Goal: Information Seeking & Learning: Learn about a topic

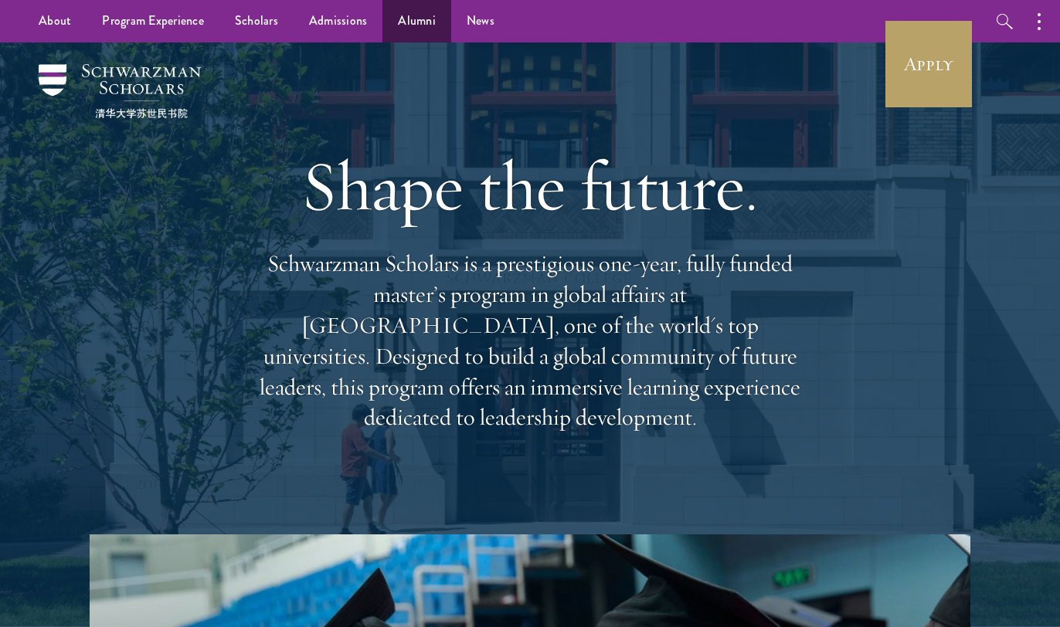
click at [414, 19] on link "Alumni" at bounding box center [416, 21] width 69 height 42
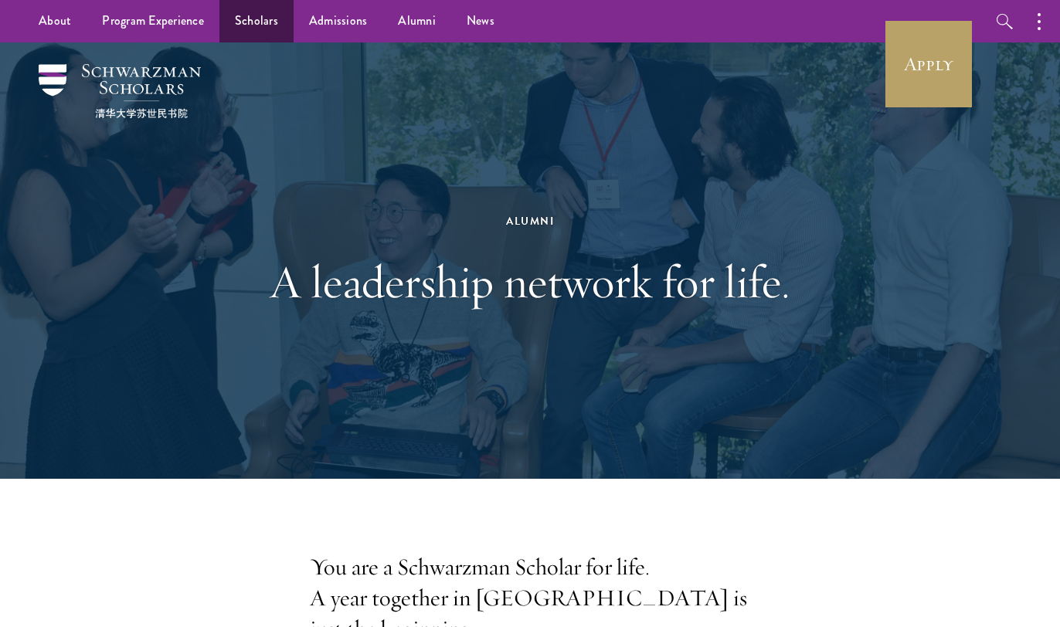
click at [256, 20] on link "Scholars" at bounding box center [256, 21] width 74 height 42
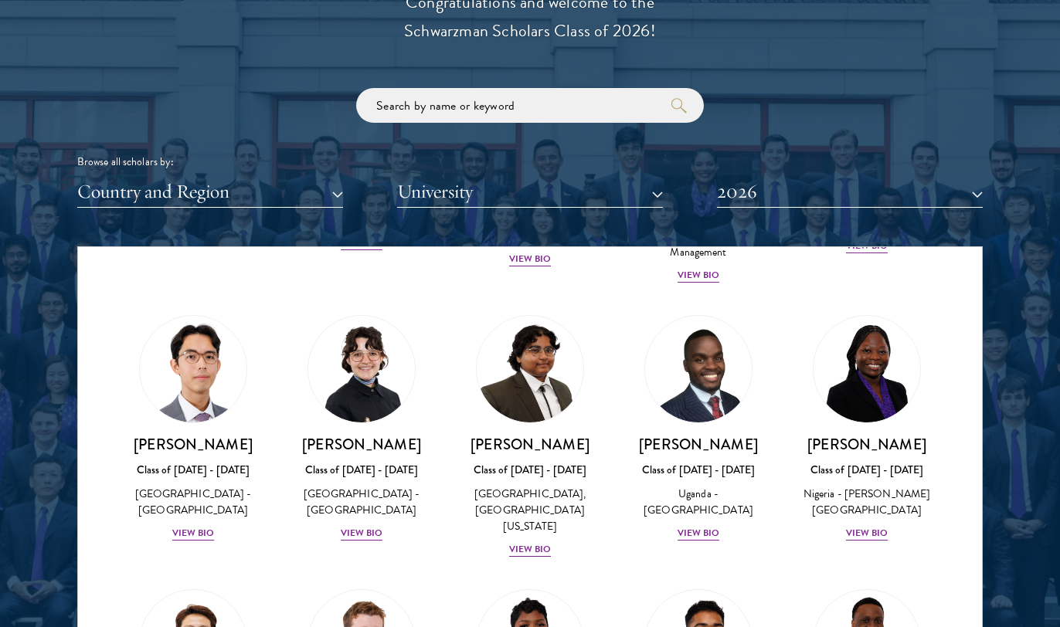
scroll to position [1795, 0]
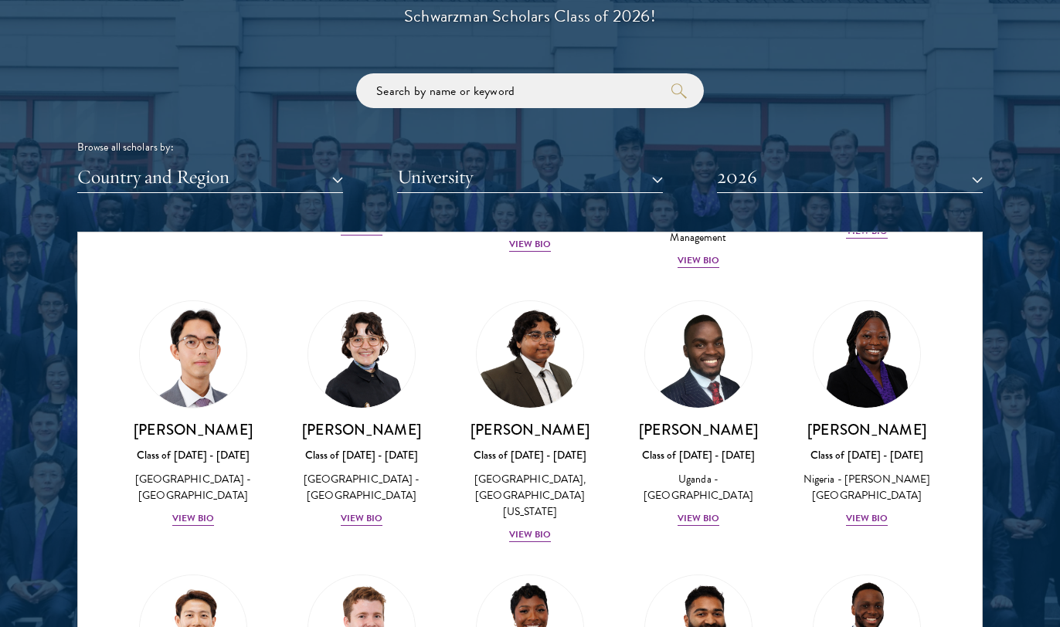
click at [781, 177] on button "2026" at bounding box center [850, 177] width 266 height 32
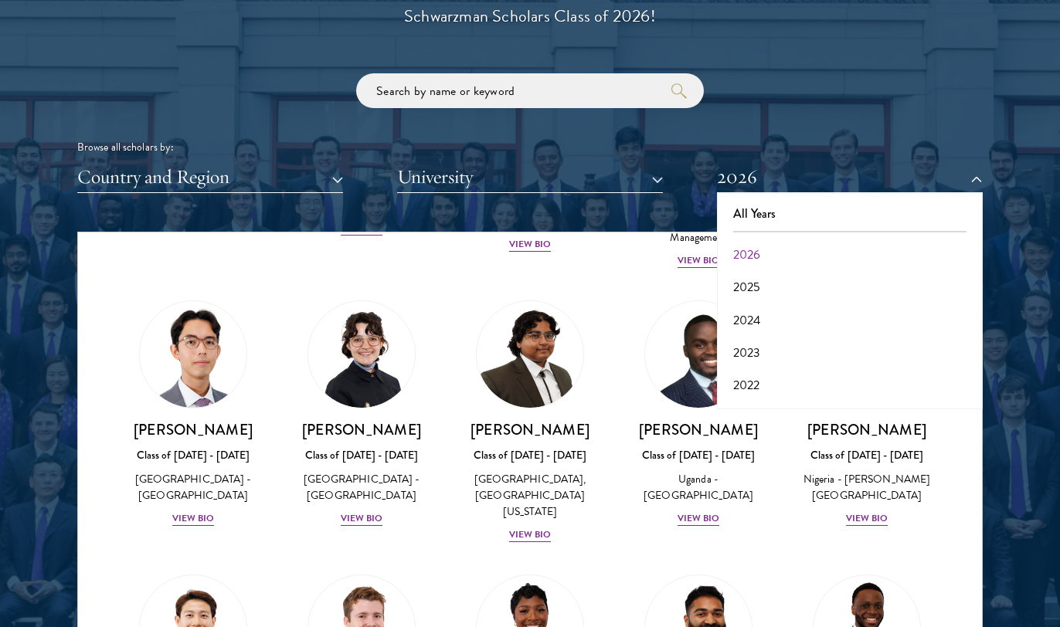
click at [792, 239] on button "2026" at bounding box center [849, 255] width 256 height 32
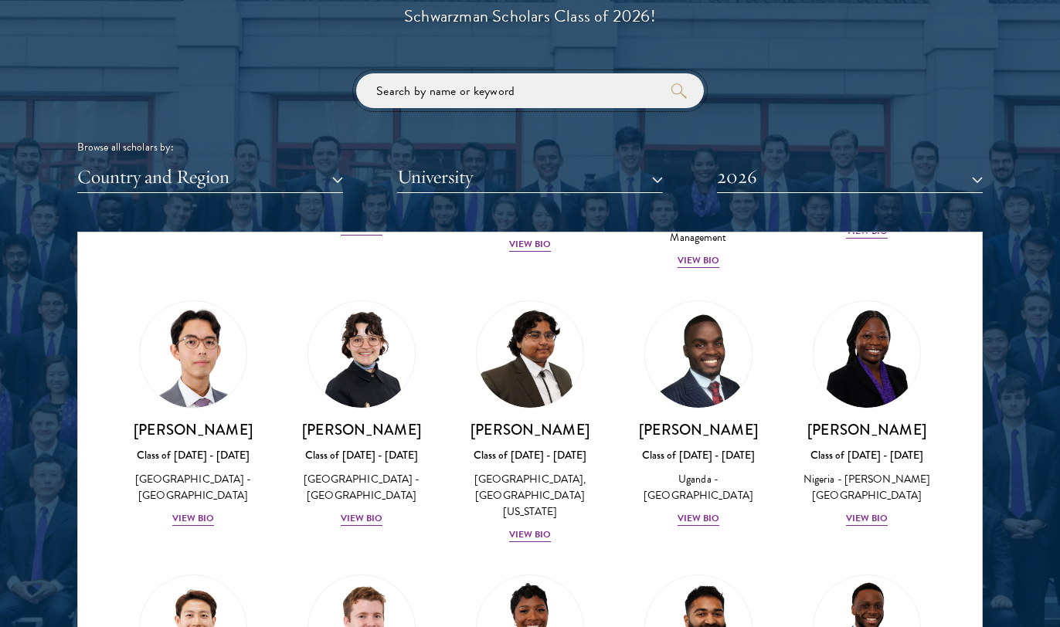
click at [514, 77] on input "search" at bounding box center [530, 90] width 348 height 35
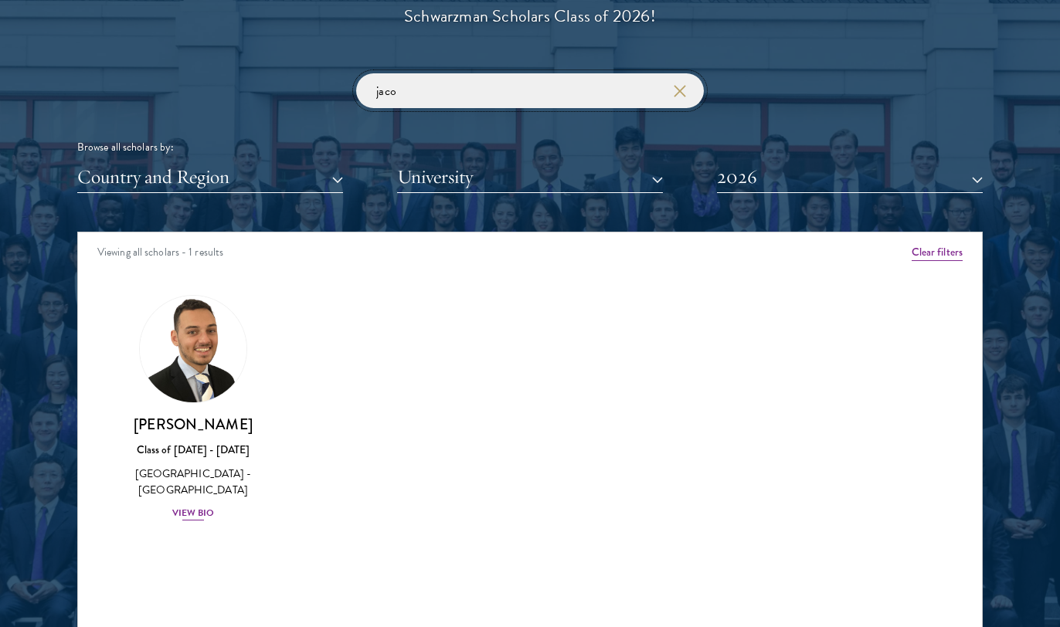
type input "jaco"
click at [195, 490] on div "[GEOGRAPHIC_DATA] - [GEOGRAPHIC_DATA]" at bounding box center [192, 482] width 137 height 32
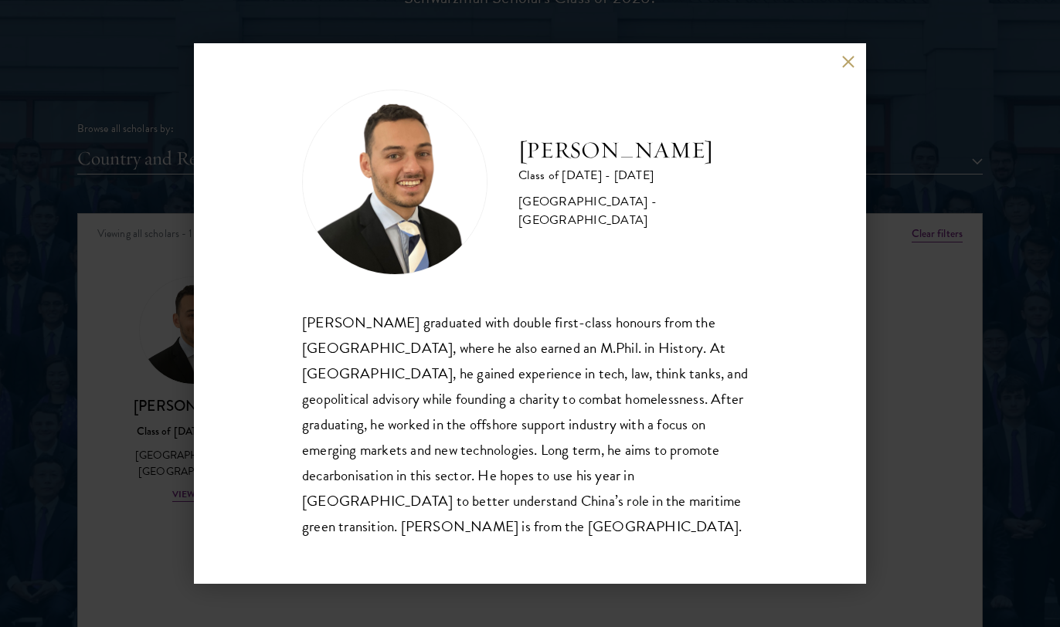
scroll to position [1817, 0]
click at [845, 68] on button at bounding box center [847, 61] width 13 height 13
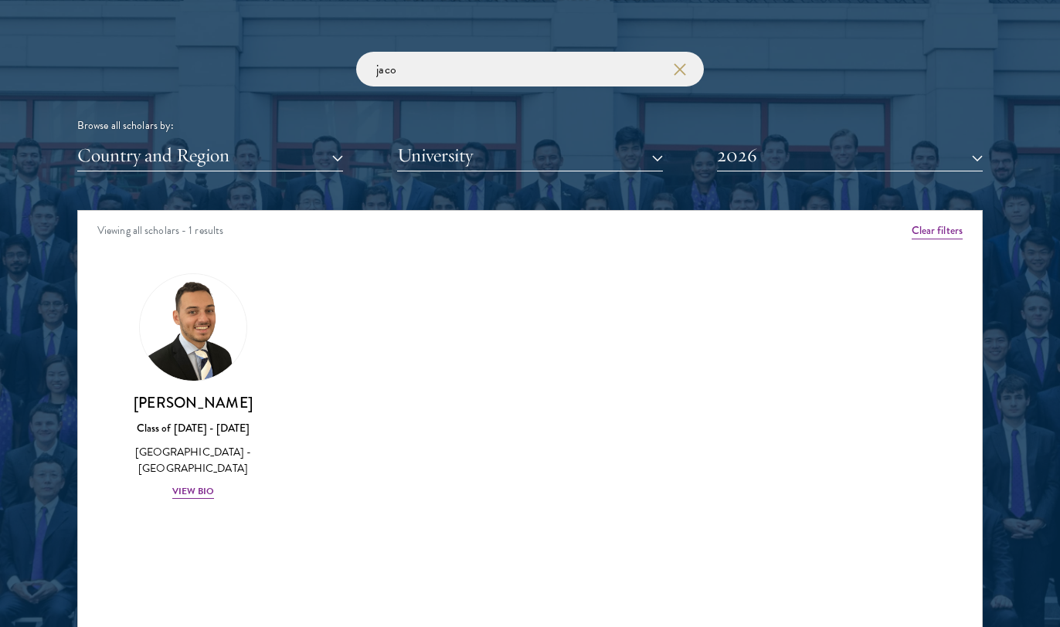
click at [925, 234] on button "Clear filters" at bounding box center [936, 230] width 51 height 17
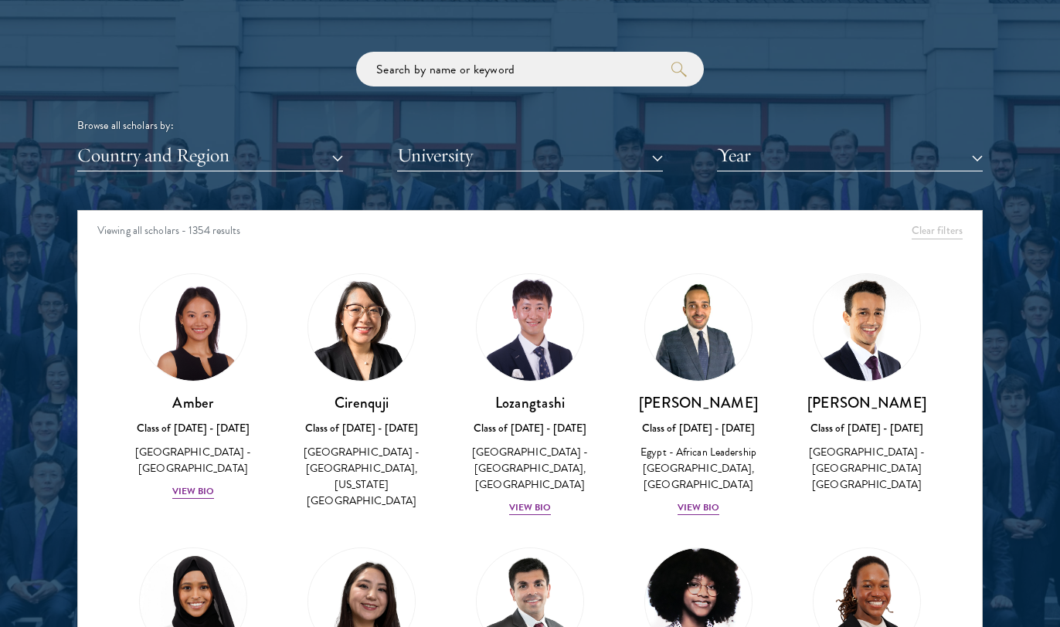
click at [898, 159] on button "Year" at bounding box center [850, 156] width 266 height 32
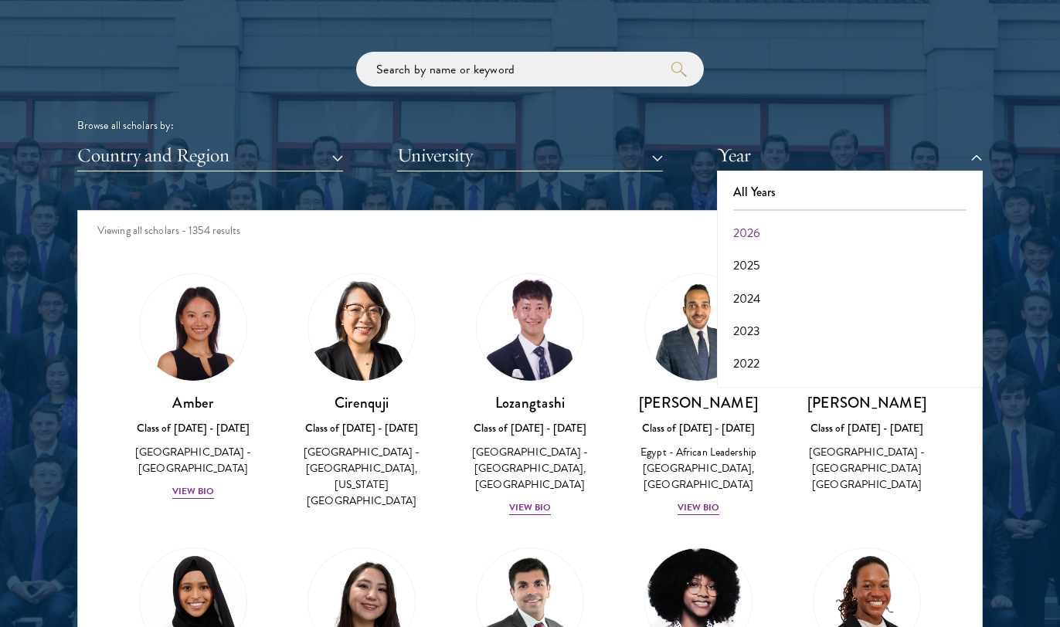
click at [871, 232] on button "2026" at bounding box center [849, 233] width 256 height 32
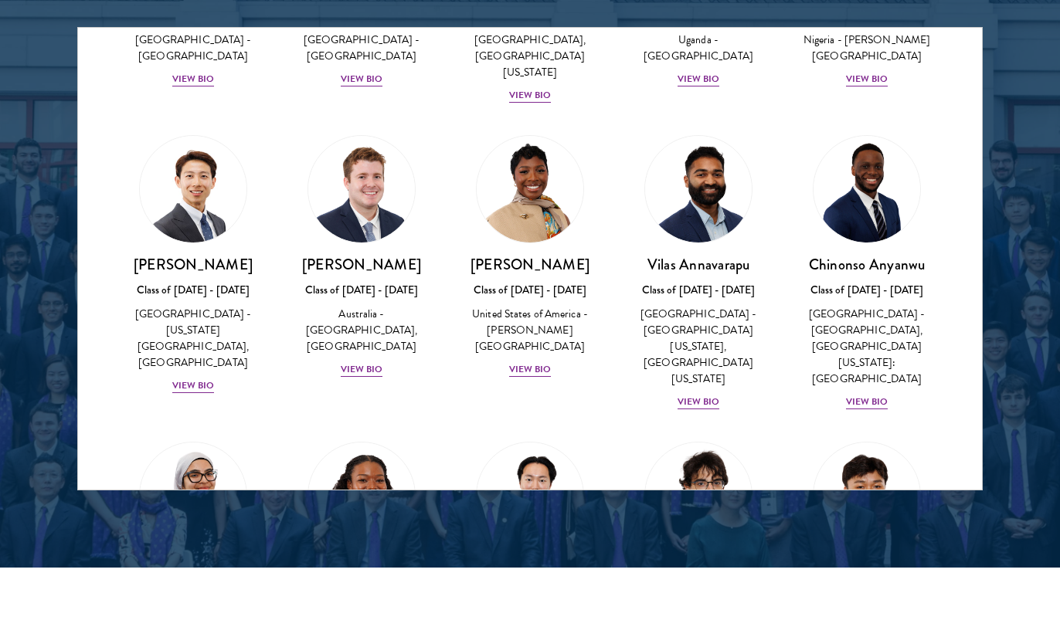
scroll to position [538, 0]
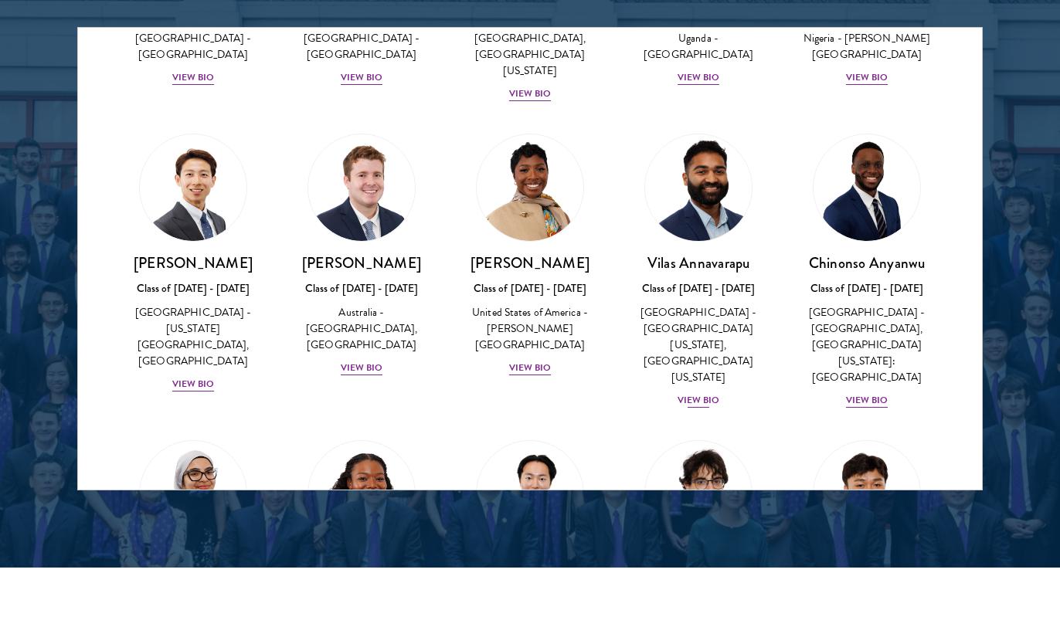
click at [711, 393] on div "View Bio" at bounding box center [698, 400] width 42 height 15
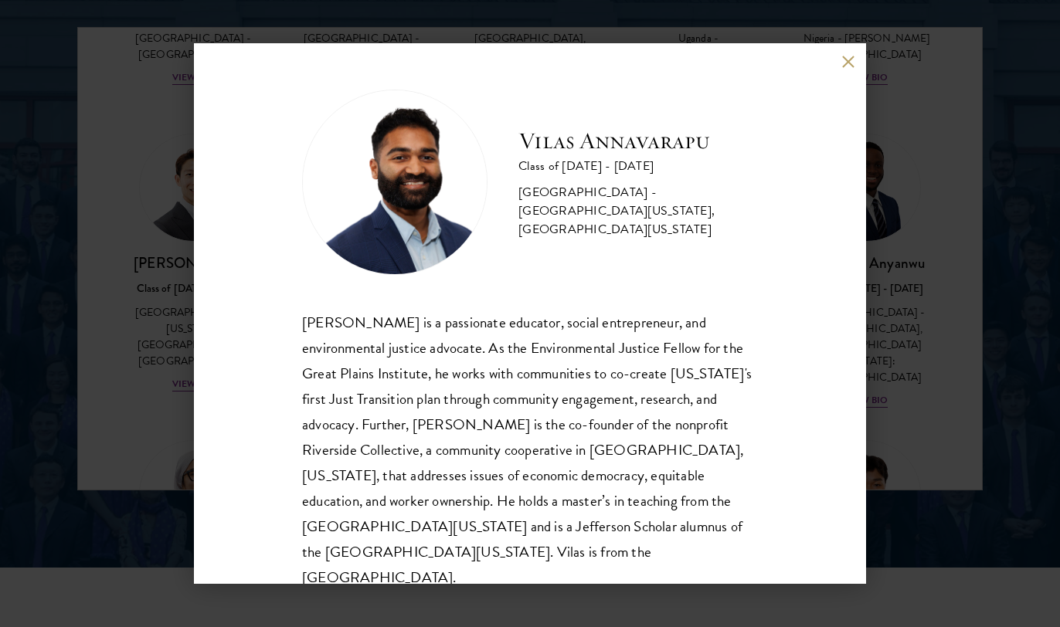
click at [845, 58] on button at bounding box center [847, 61] width 13 height 13
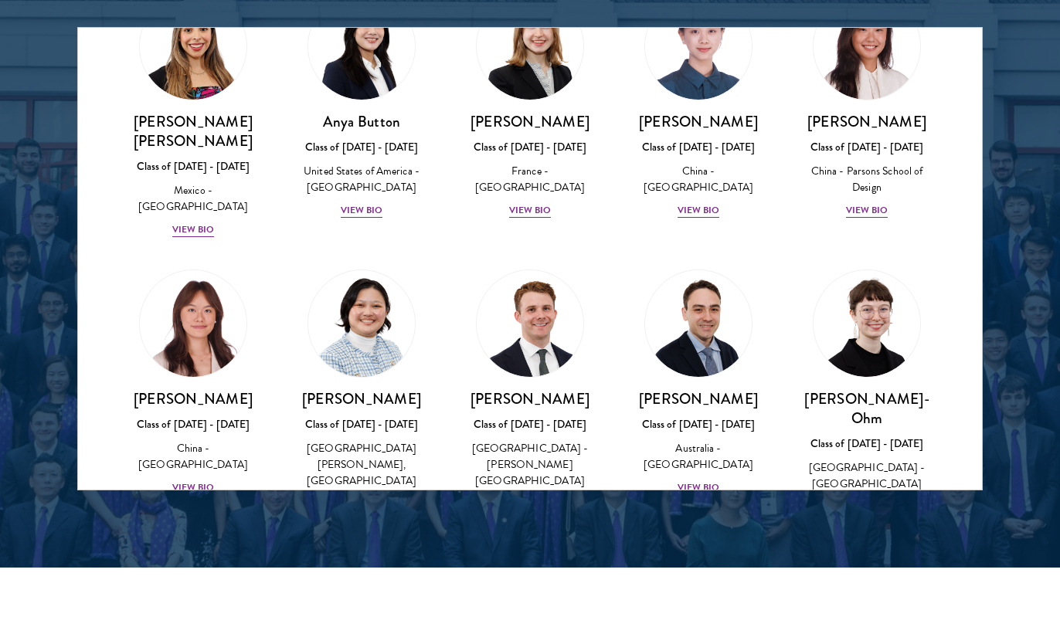
scroll to position [1305, 0]
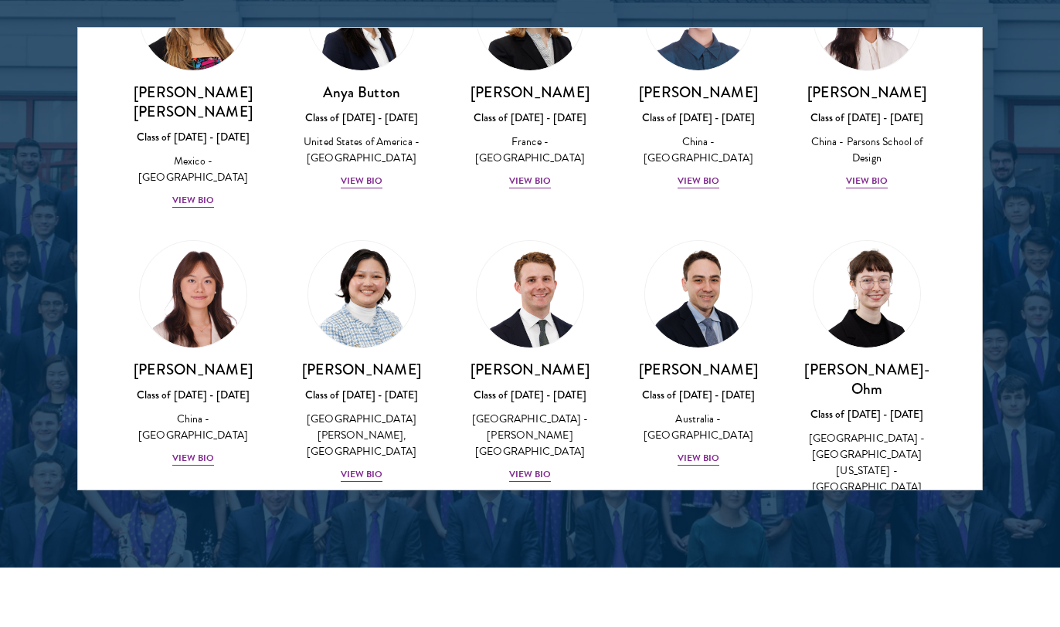
click at [701, 418] on div "[PERSON_NAME] Class of [DATE] - [DATE] [GEOGRAPHIC_DATA] - [GEOGRAPHIC_DATA] Vi…" at bounding box center [698, 354] width 168 height 258
click at [703, 451] on div "View Bio" at bounding box center [698, 458] width 42 height 15
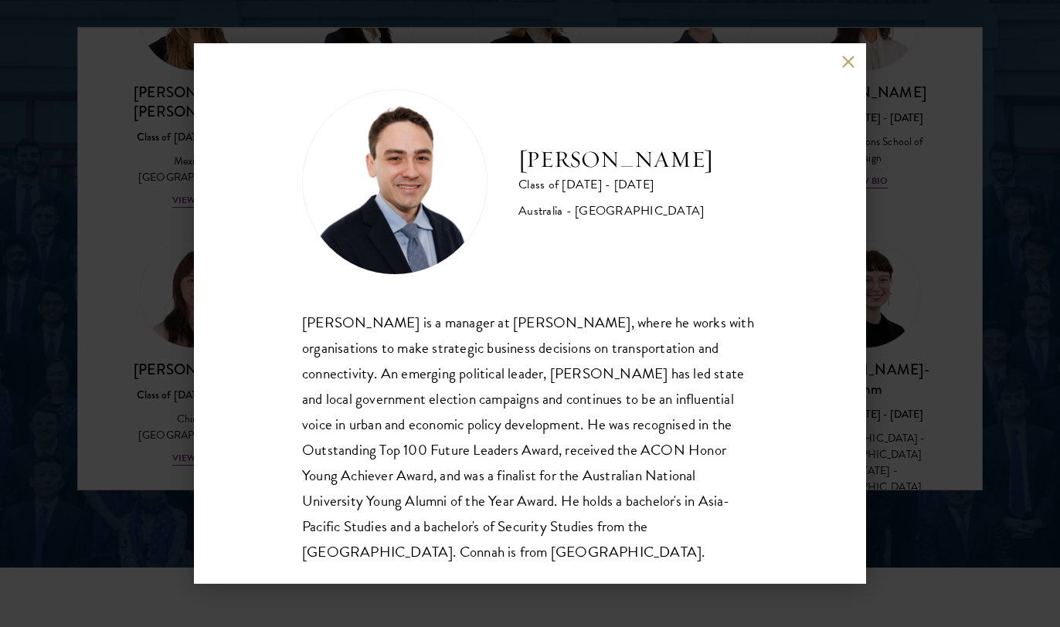
click at [842, 62] on button at bounding box center [847, 61] width 13 height 13
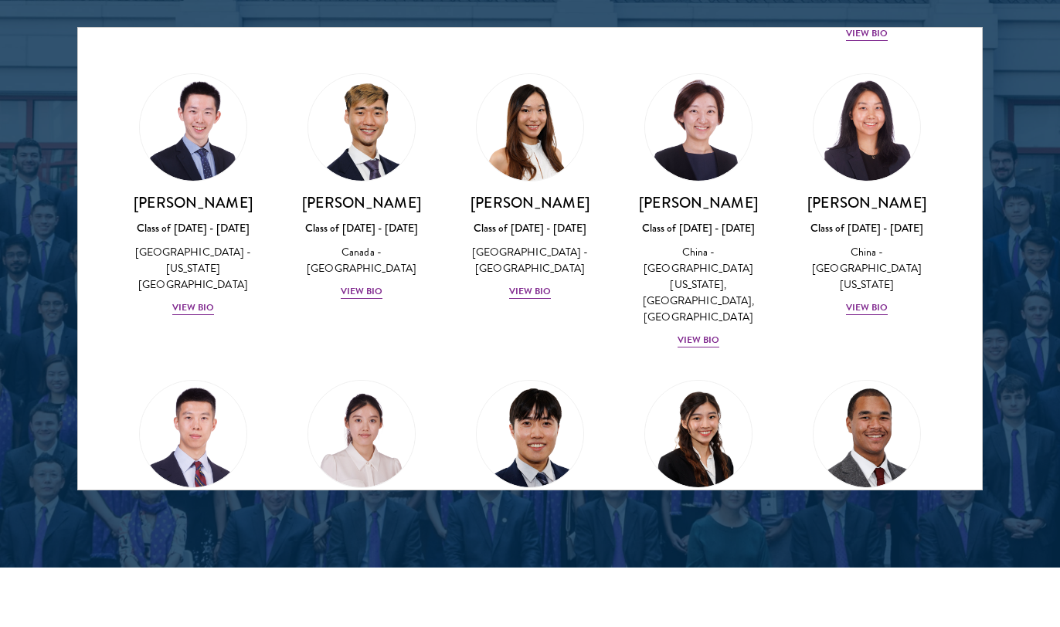
scroll to position [4183, 0]
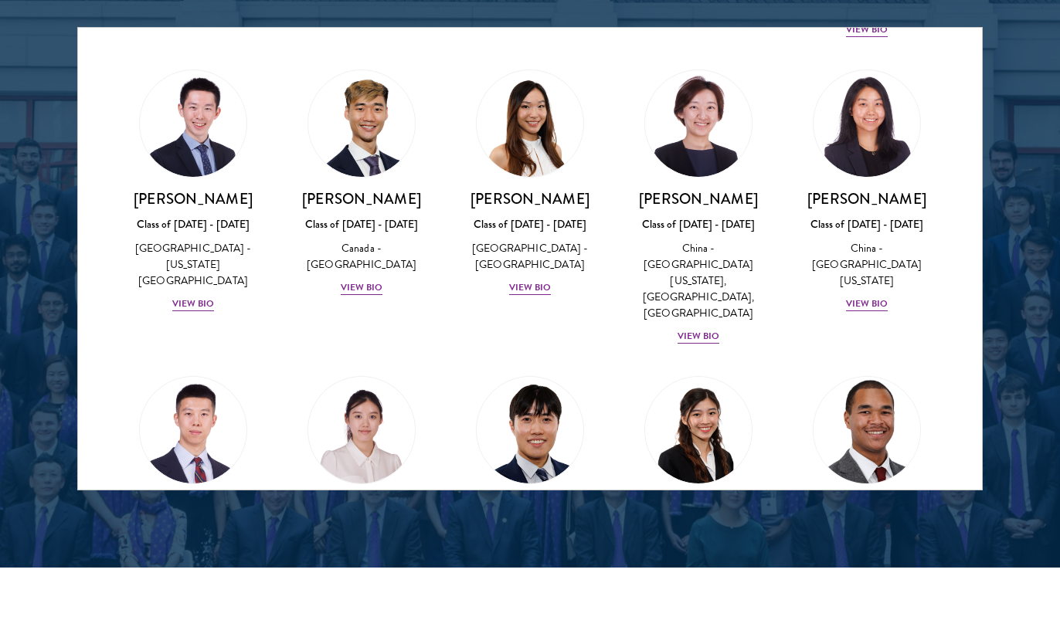
click at [865, 619] on div "View Bio" at bounding box center [867, 626] width 42 height 15
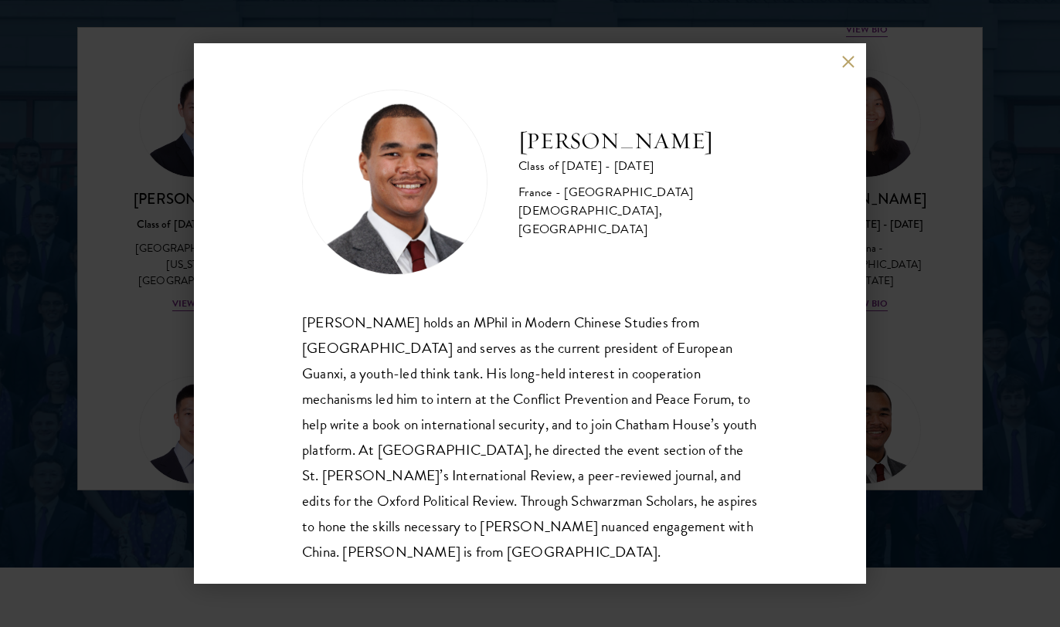
click at [843, 62] on button at bounding box center [847, 61] width 13 height 13
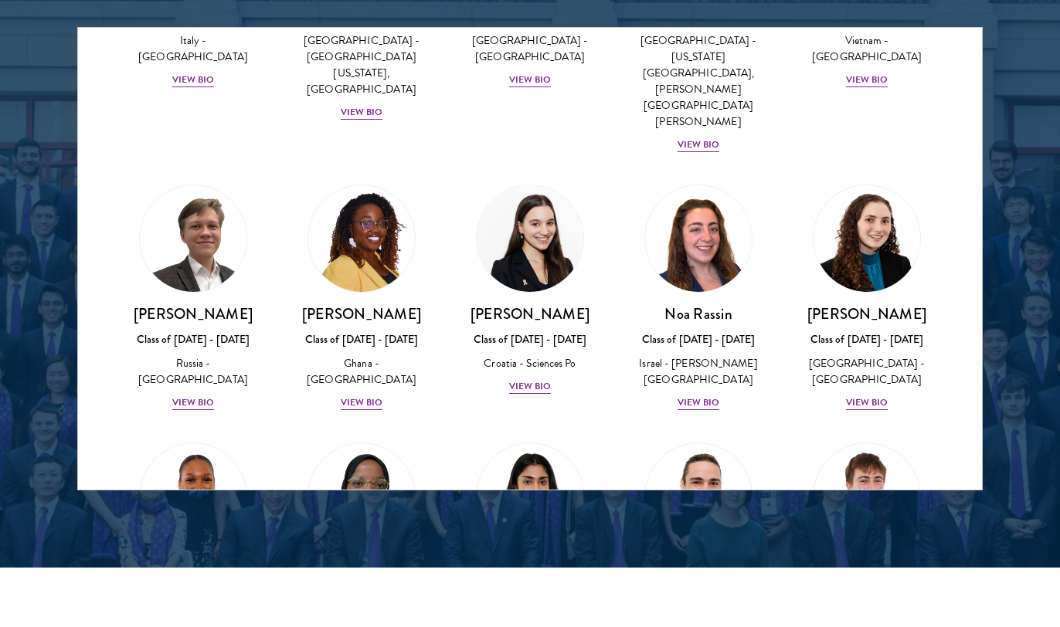
scroll to position [5945, 0]
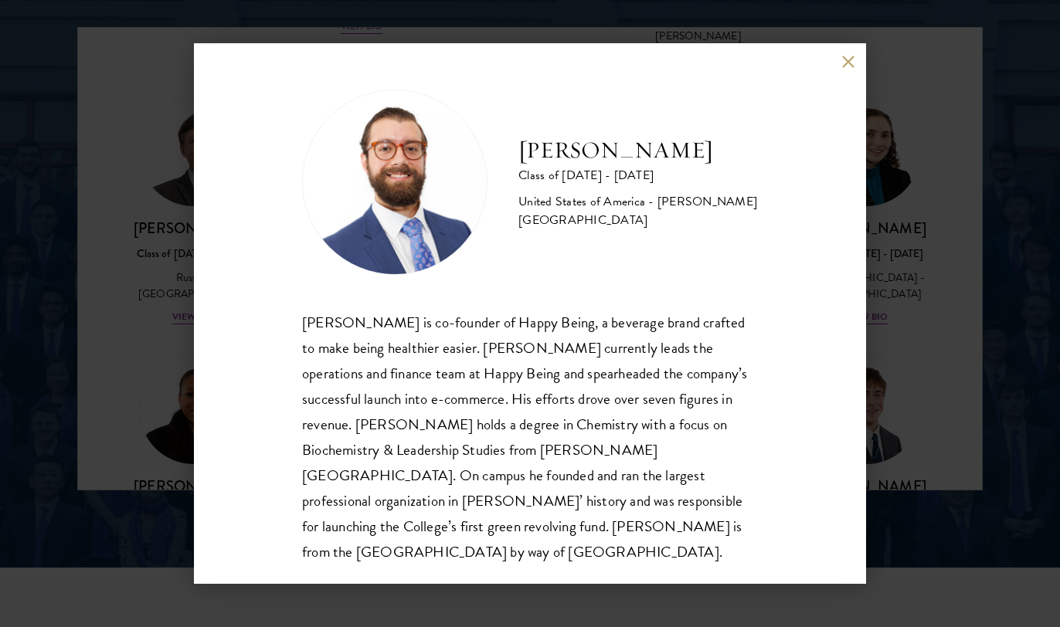
click at [845, 65] on button at bounding box center [847, 61] width 13 height 13
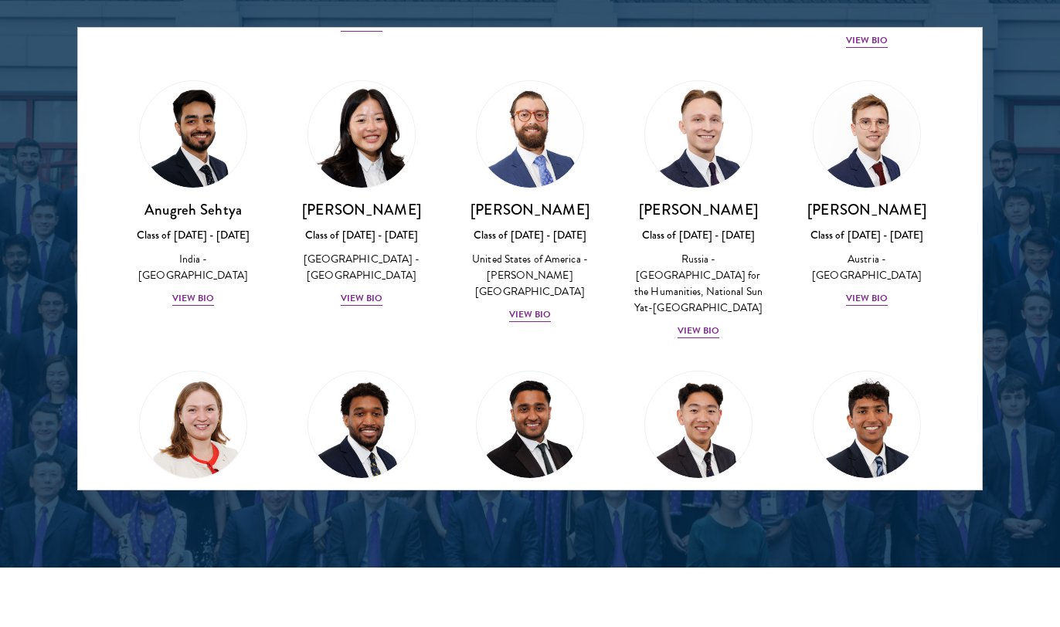
scroll to position [6517, 0]
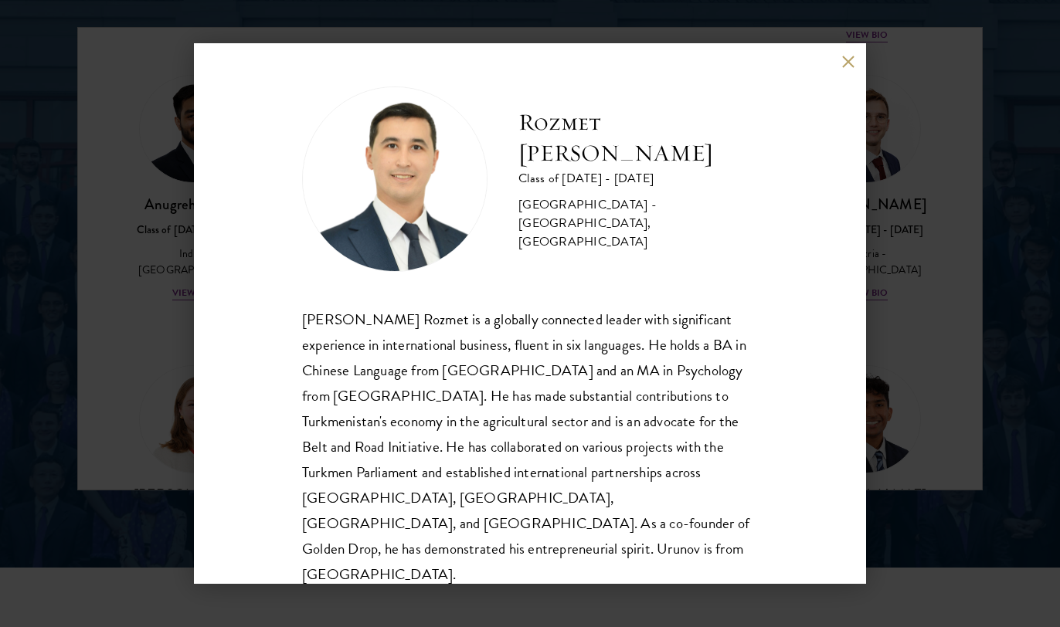
scroll to position [2, 0]
click at [843, 52] on div "Rozmet Urunov Class of [DATE] - [DATE] [GEOGRAPHIC_DATA] - [GEOGRAPHIC_DATA], […" at bounding box center [530, 313] width 672 height 541
click at [850, 68] on div "Rozmet Urunov Class of [DATE] - [DATE] [GEOGRAPHIC_DATA] - [GEOGRAPHIC_DATA], […" at bounding box center [530, 313] width 672 height 541
click at [847, 65] on button at bounding box center [847, 61] width 13 height 13
